Goal: Task Accomplishment & Management: Complete application form

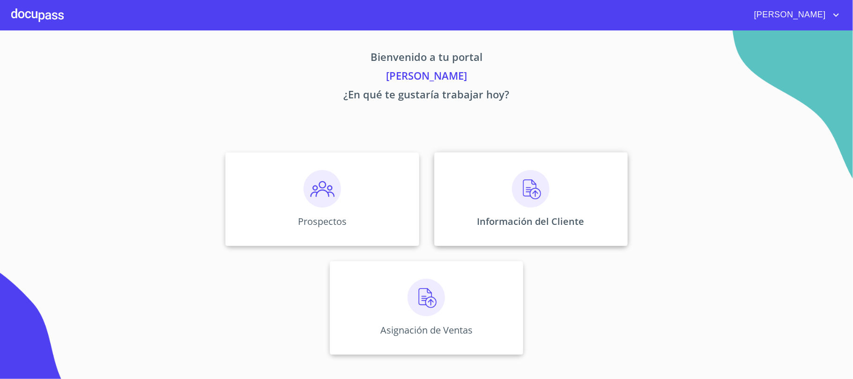
click at [526, 212] on div "Información del Cliente" at bounding box center [530, 199] width 193 height 94
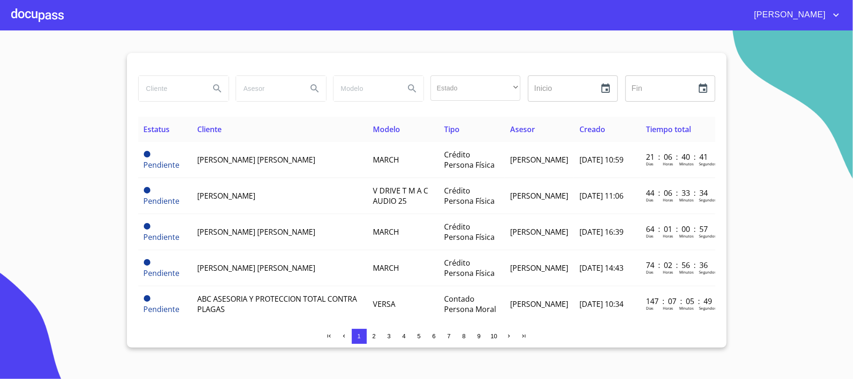
click at [391, 336] on span "3" at bounding box center [388, 336] width 7 height 7
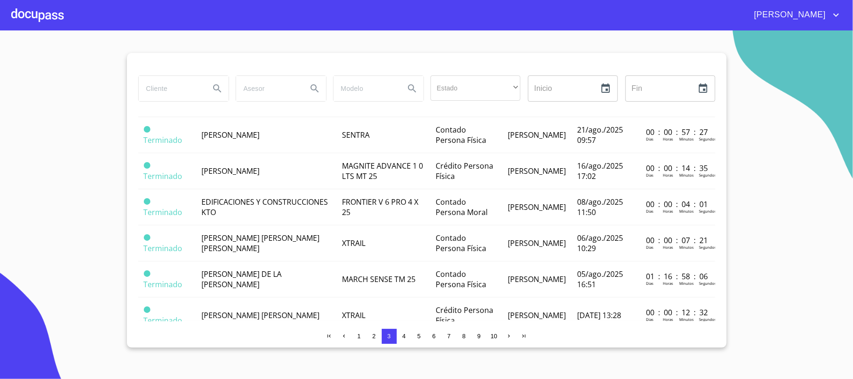
scroll to position [499, 0]
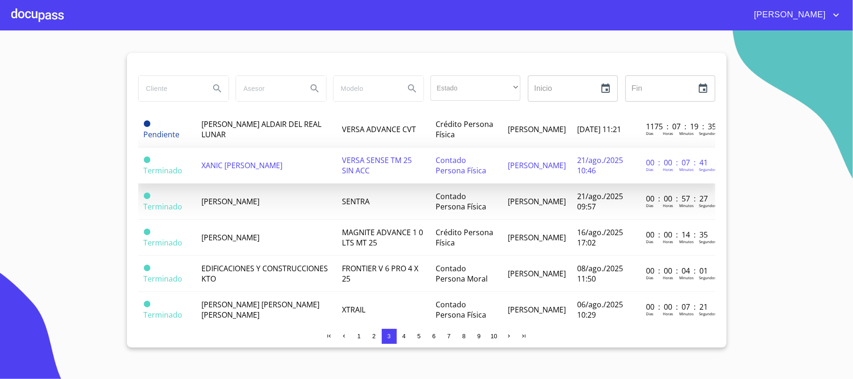
click at [317, 182] on td "XANIC [PERSON_NAME]" at bounding box center [266, 166] width 141 height 36
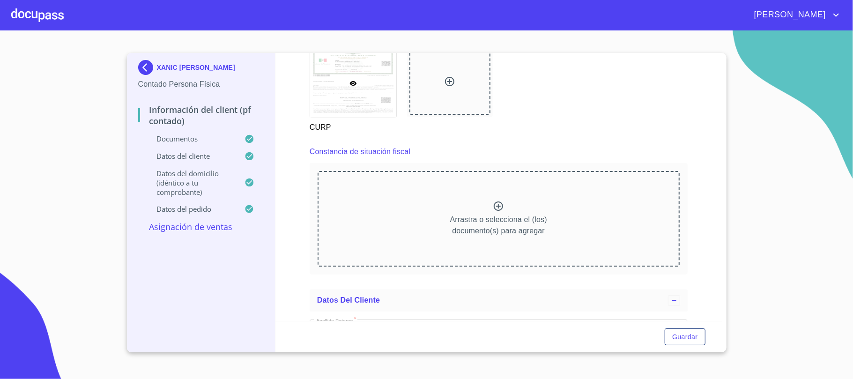
scroll to position [1207, 0]
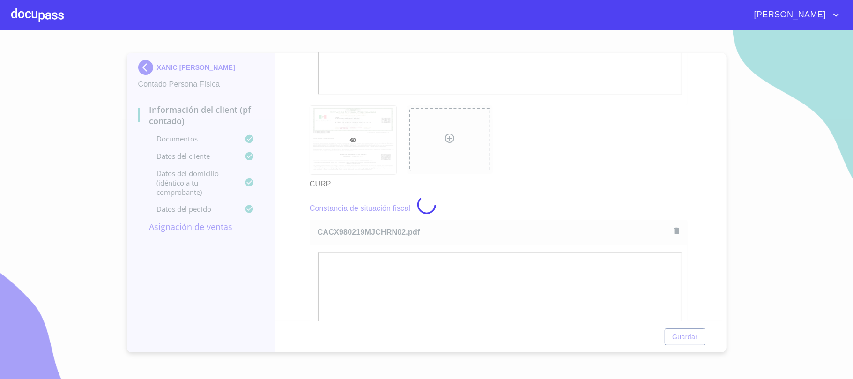
click at [547, 188] on div at bounding box center [426, 204] width 853 height 348
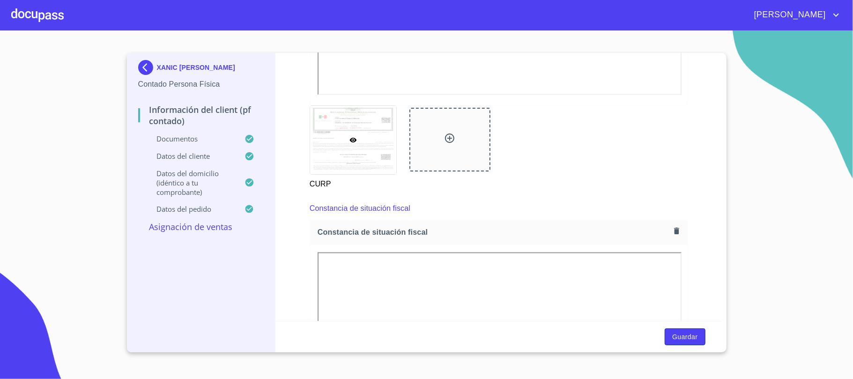
click at [695, 343] on button "Guardar" at bounding box center [685, 336] width 40 height 17
